Goal: Task Accomplishment & Management: Use online tool/utility

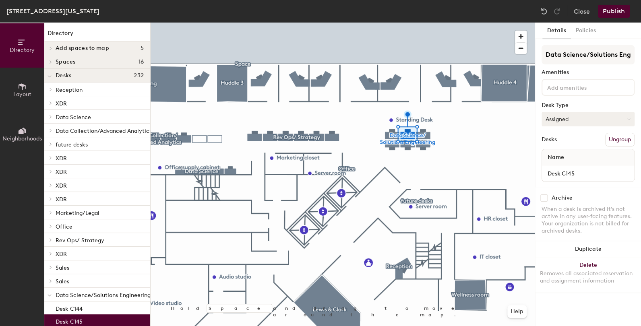
click at [623, 116] on button "Assigned" at bounding box center [588, 119] width 93 height 14
click at [573, 169] on div "Hoteled" at bounding box center [582, 168] width 81 height 12
click at [614, 16] on button "Publish" at bounding box center [614, 11] width 32 height 13
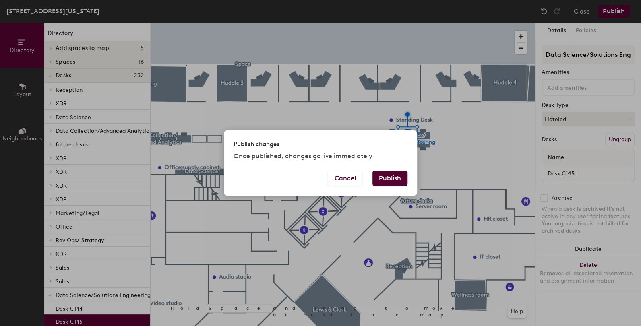
click at [386, 180] on button "Publish" at bounding box center [390, 178] width 35 height 15
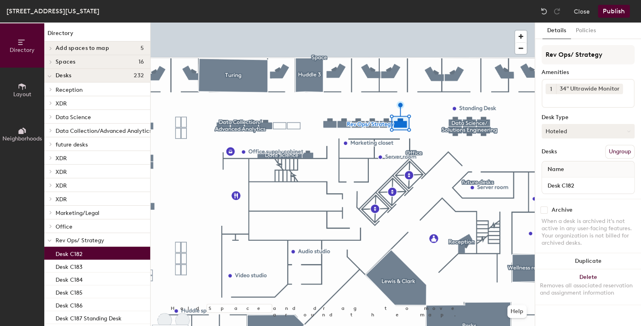
click at [592, 137] on button "Hoteled" at bounding box center [588, 131] width 93 height 14
click at [579, 152] on div "Assigned" at bounding box center [582, 156] width 81 height 12
click at [615, 13] on button "Publish" at bounding box center [614, 11] width 32 height 13
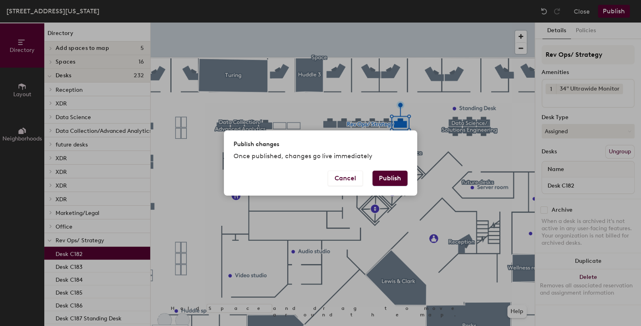
click at [396, 177] on button "Publish" at bounding box center [390, 178] width 35 height 15
